Goal: Transaction & Acquisition: Purchase product/service

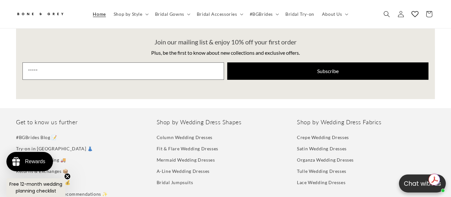
click at [32, 15] on img at bounding box center [40, 14] width 48 height 11
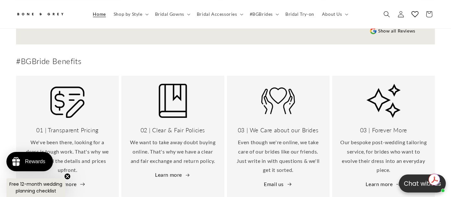
click at [75, 179] on link "Learn more" at bounding box center [68, 183] width 36 height 9
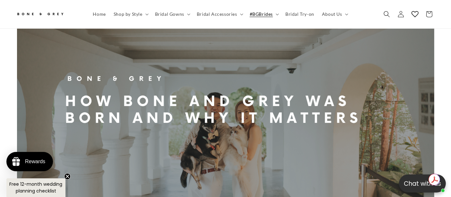
scroll to position [0, 151]
click at [31, 14] on img at bounding box center [40, 14] width 48 height 11
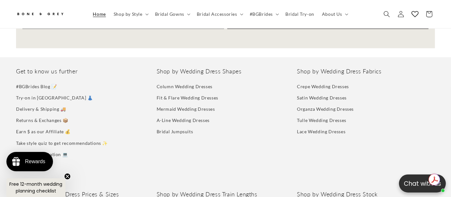
scroll to position [2807, 0]
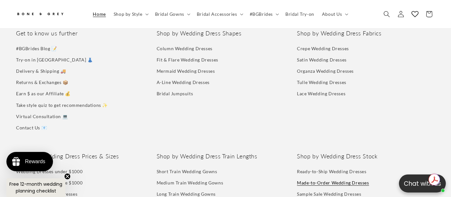
click at [309, 177] on link "Made-to-Order Wedding Dresses" at bounding box center [333, 182] width 72 height 11
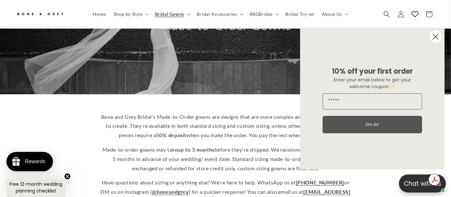
scroll to position [103, 0]
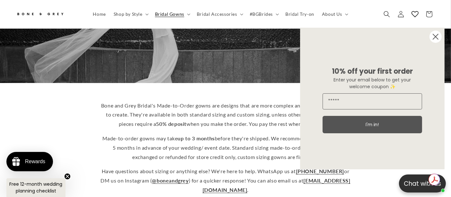
click at [434, 35] on circle "Close dialog" at bounding box center [436, 37] width 12 height 12
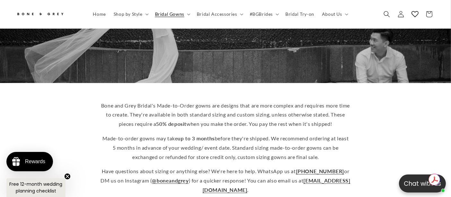
scroll to position [0, 151]
drag, startPoint x: 192, startPoint y: 127, endPoint x: 222, endPoint y: 127, distance: 30.2
click at [222, 134] on p "Made-to-order gowns may take up to 3 months before they're shipped. We recommen…" at bounding box center [226, 148] width 250 height 28
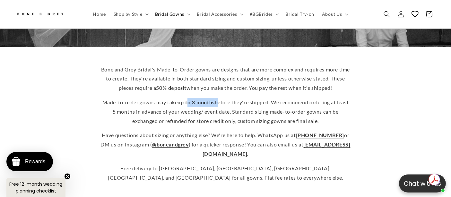
scroll to position [103, 0]
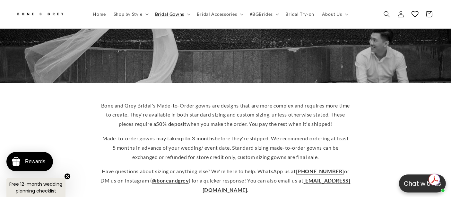
click at [230, 116] on p "Bone and Grey Bridal's Made-to-Order gowns are designs that are more complex an…" at bounding box center [226, 115] width 250 height 28
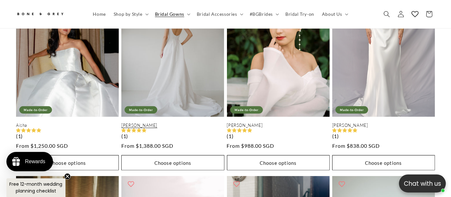
scroll to position [389, 0]
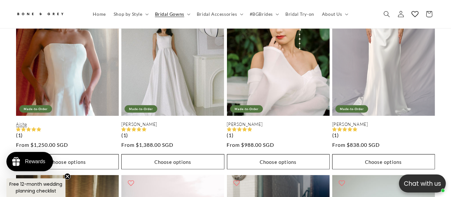
click at [92, 121] on link "Aisha" at bounding box center [67, 123] width 103 height 5
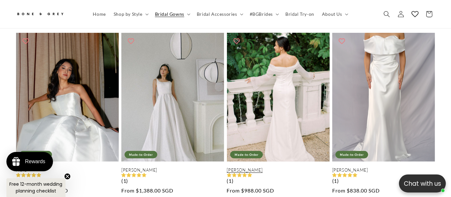
scroll to position [0, 0]
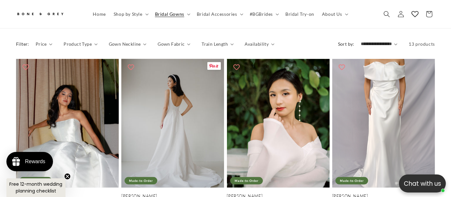
click at [166, 193] on link "[PERSON_NAME]" at bounding box center [172, 195] width 103 height 5
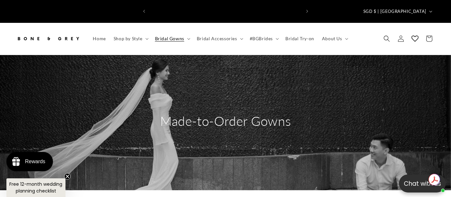
scroll to position [0, 303]
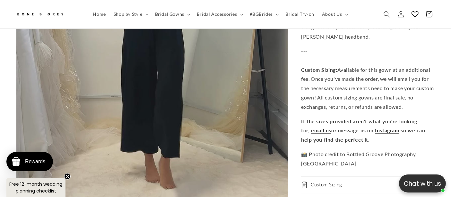
scroll to position [1612, 0]
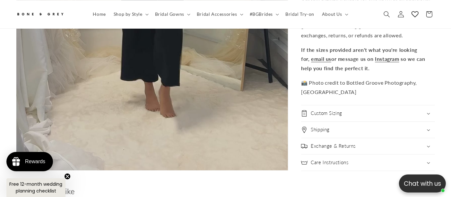
click at [343, 110] on div "Custom Sizing" at bounding box center [368, 113] width 134 height 6
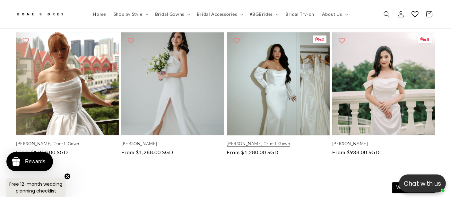
scroll to position [1826, 0]
